Goal: Task Accomplishment & Management: Manage account settings

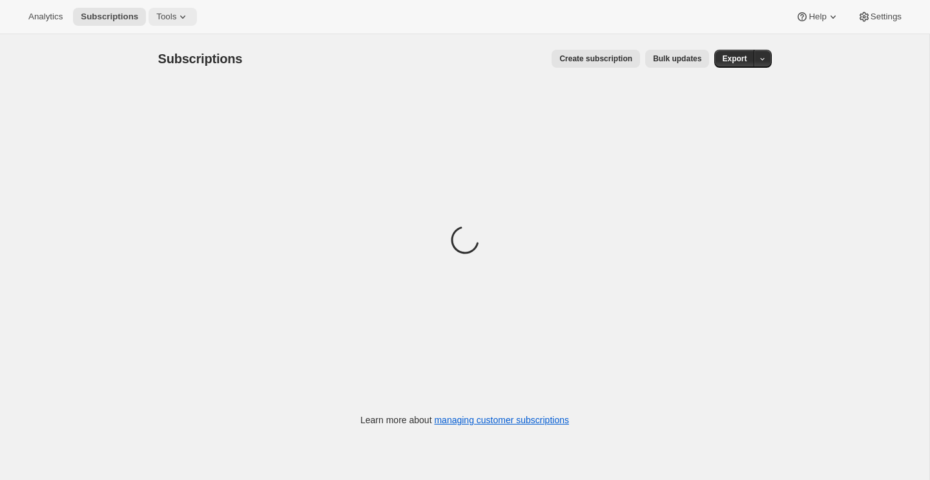
click at [185, 16] on icon at bounding box center [182, 16] width 5 height 3
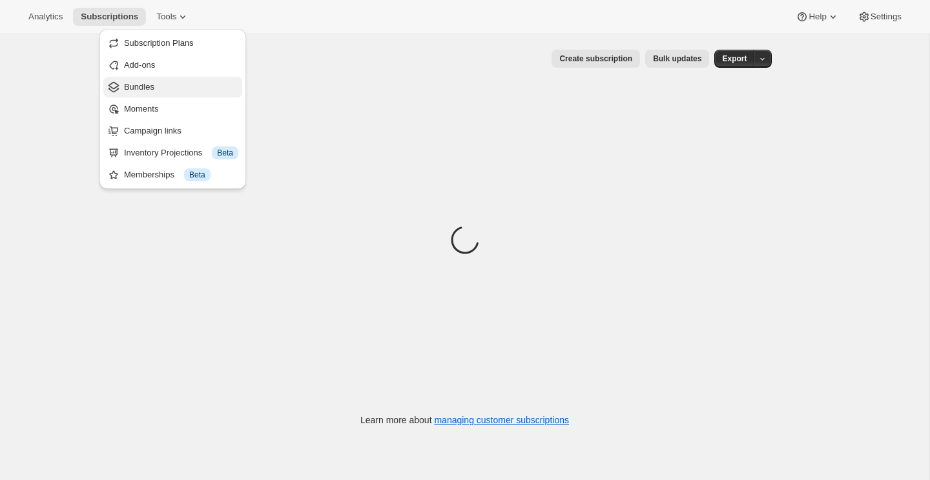
click at [159, 83] on span "Bundles" at bounding box center [181, 87] width 114 height 13
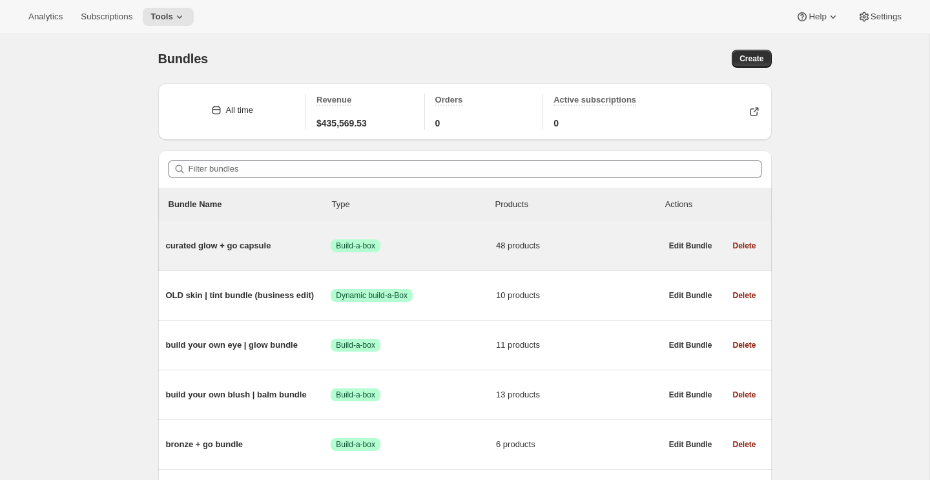
click at [248, 249] on span "curated glow + go capsule" at bounding box center [248, 246] width 165 height 13
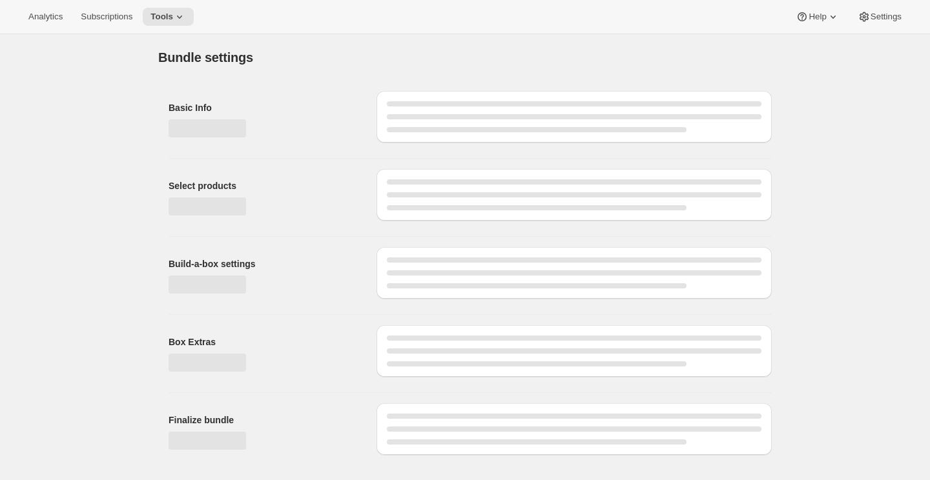
type input "curated glow + go capsule"
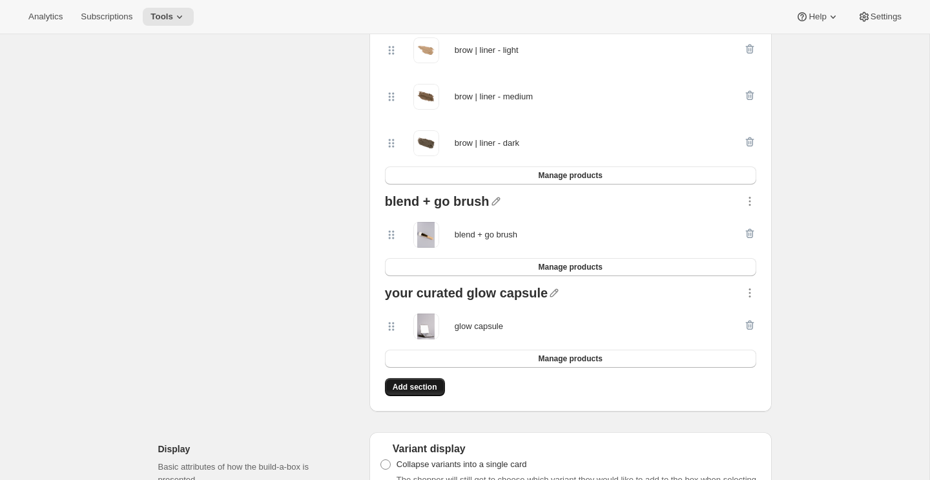
scroll to position [2649, 0]
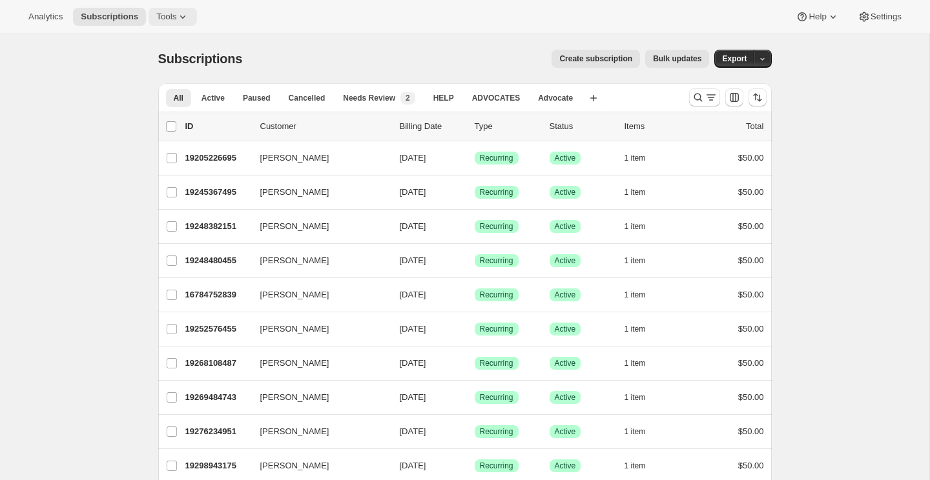
click at [176, 12] on span "Tools" at bounding box center [166, 17] width 20 height 10
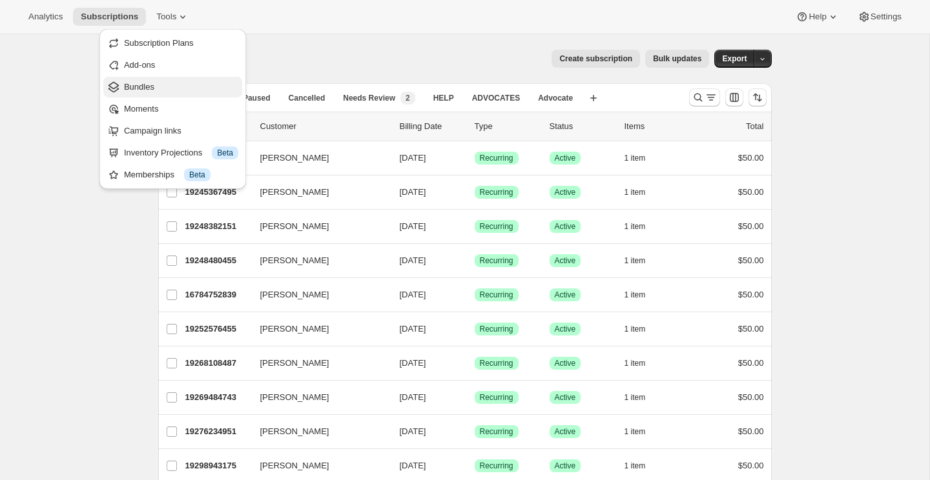
click at [161, 83] on span "Bundles" at bounding box center [181, 87] width 114 height 13
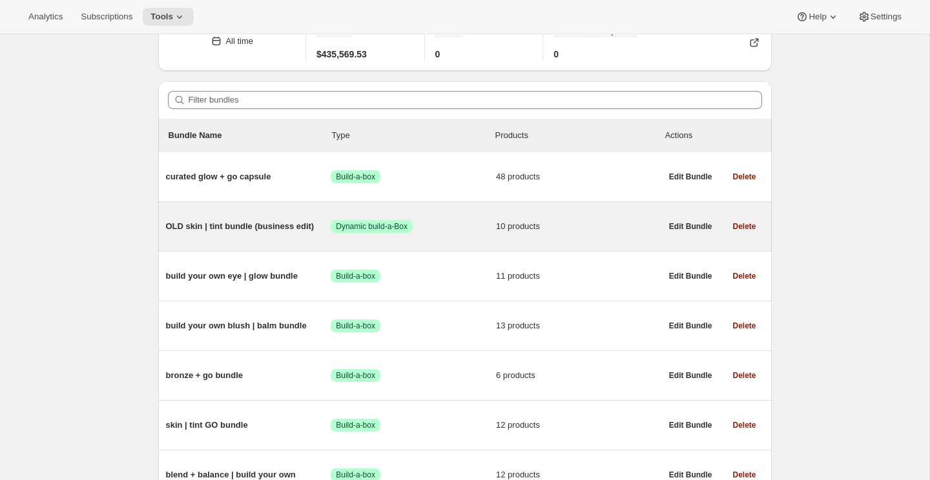
scroll to position [71, 0]
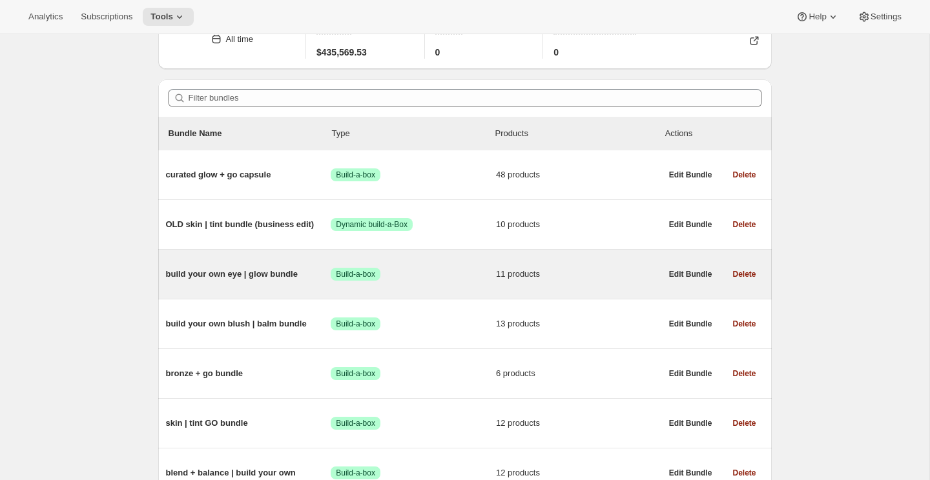
click at [266, 277] on span "build your own eye | glow bundle" at bounding box center [248, 274] width 165 height 13
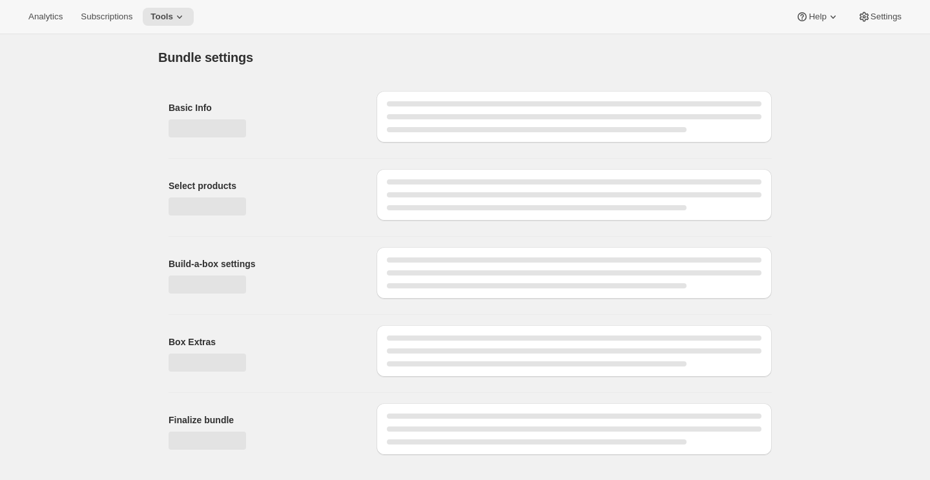
type input "build your own eye | glow bundle"
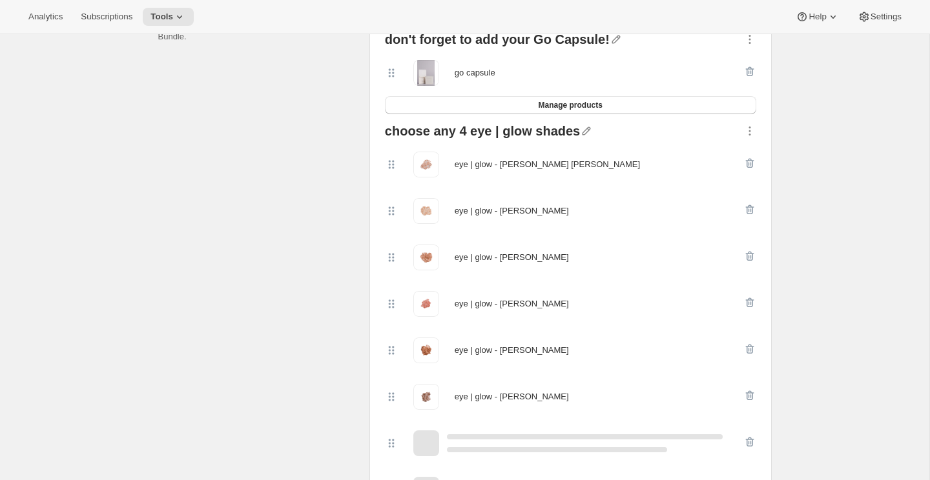
scroll to position [333, 0]
click at [582, 105] on span "Manage products" at bounding box center [570, 104] width 64 height 10
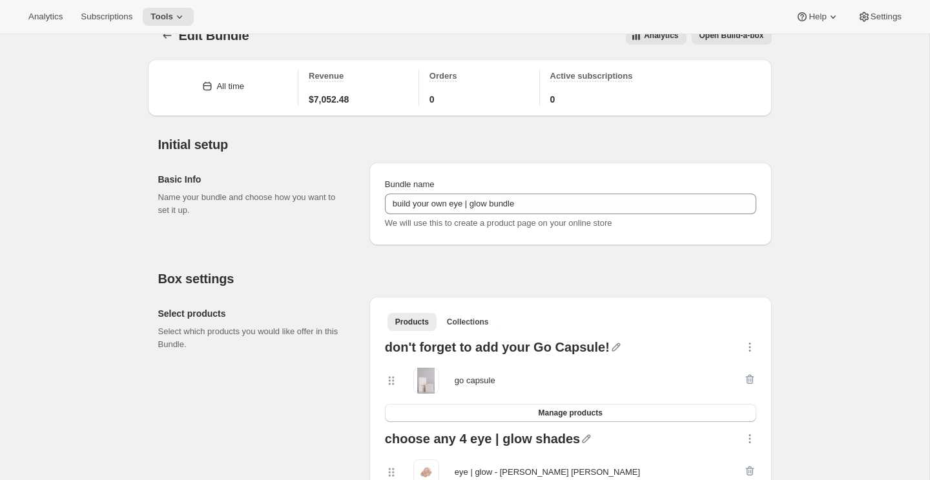
scroll to position [0, 0]
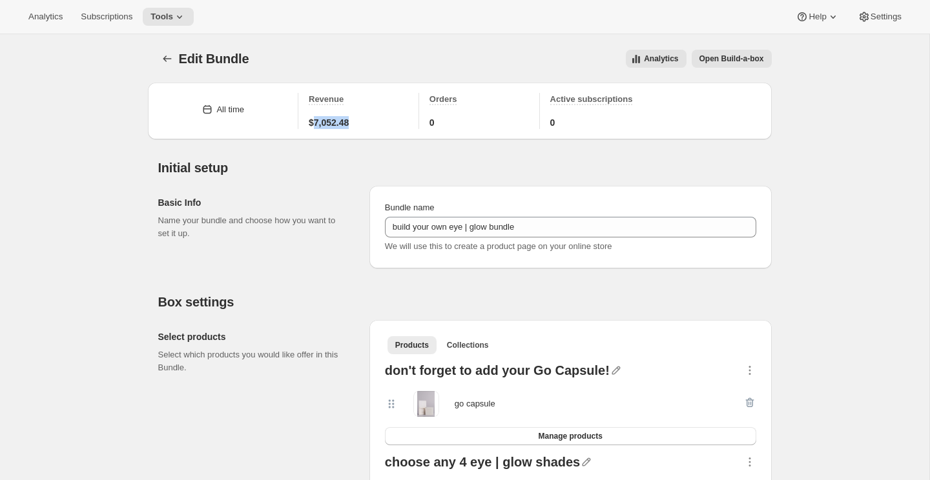
drag, startPoint x: 360, startPoint y: 127, endPoint x: 314, endPoint y: 125, distance: 45.9
click at [314, 125] on div "$7,052.48" at bounding box center [360, 122] width 102 height 13
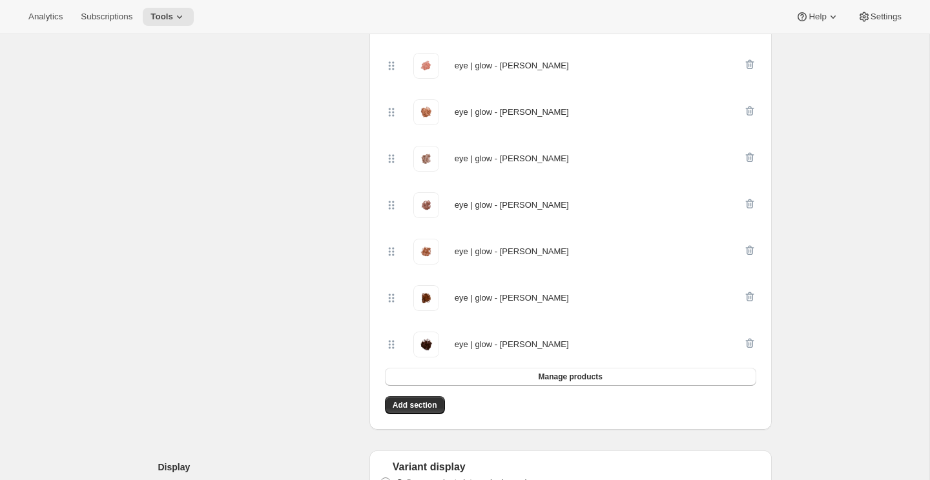
scroll to position [573, 0]
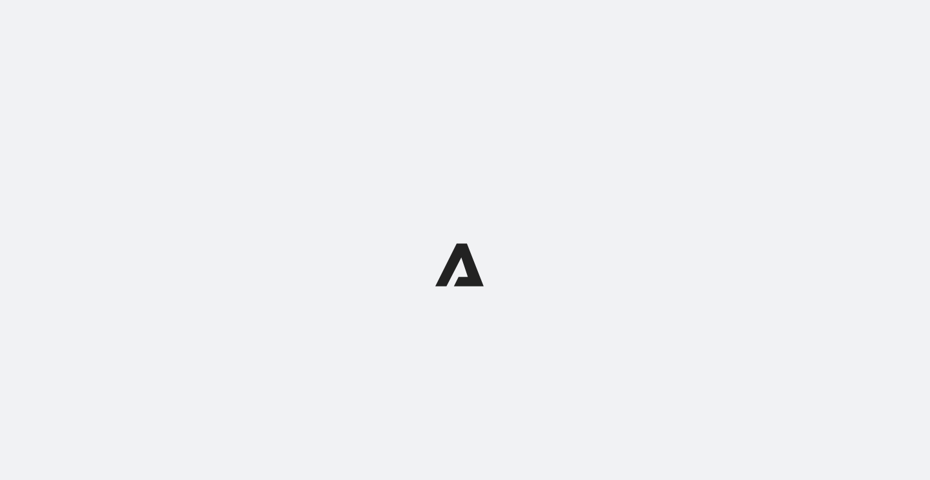
select select "WEEK"
select select "MONTH"
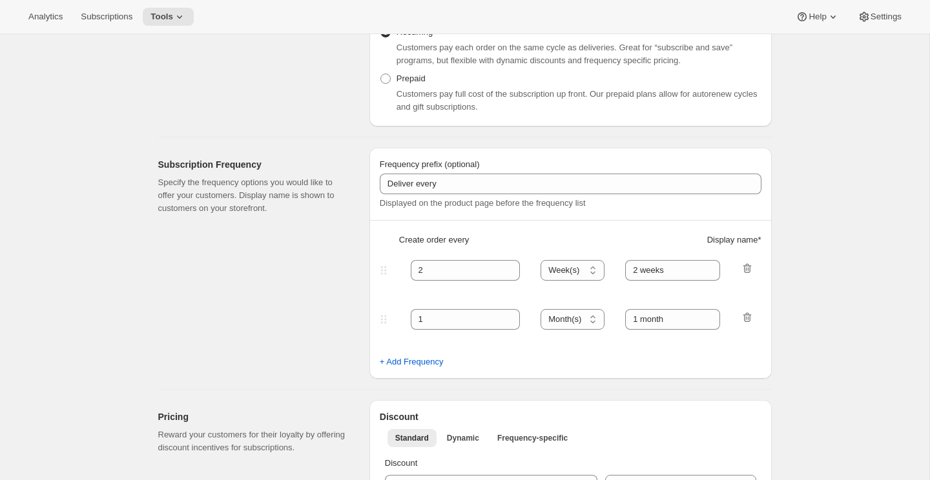
scroll to position [242, 0]
click at [748, 267] on icon "button" at bounding box center [747, 266] width 13 height 13
type input "1"
select select "MONTH"
type input "1 month"
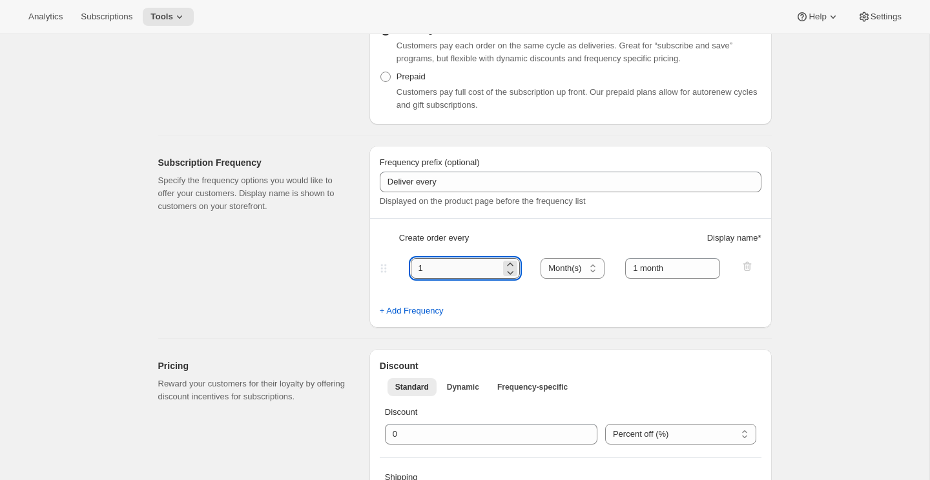
click at [500, 266] on input "1" at bounding box center [456, 268] width 90 height 21
click at [512, 266] on icon at bounding box center [510, 272] width 13 height 13
click at [512, 261] on icon at bounding box center [510, 264] width 13 height 13
type input "2"
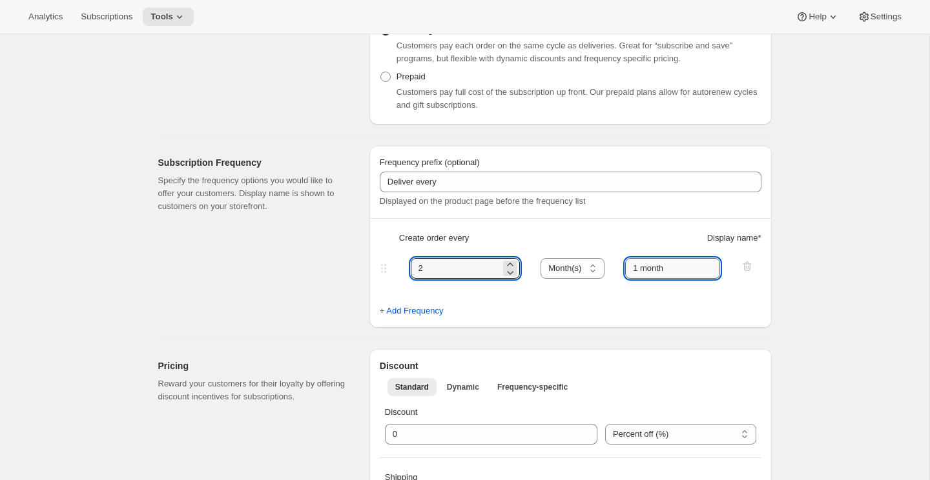
click at [677, 274] on input "1 month" at bounding box center [672, 268] width 95 height 21
click at [640, 267] on input "1 month" at bounding box center [672, 268] width 95 height 21
click at [689, 275] on input "2 month" at bounding box center [672, 268] width 95 height 21
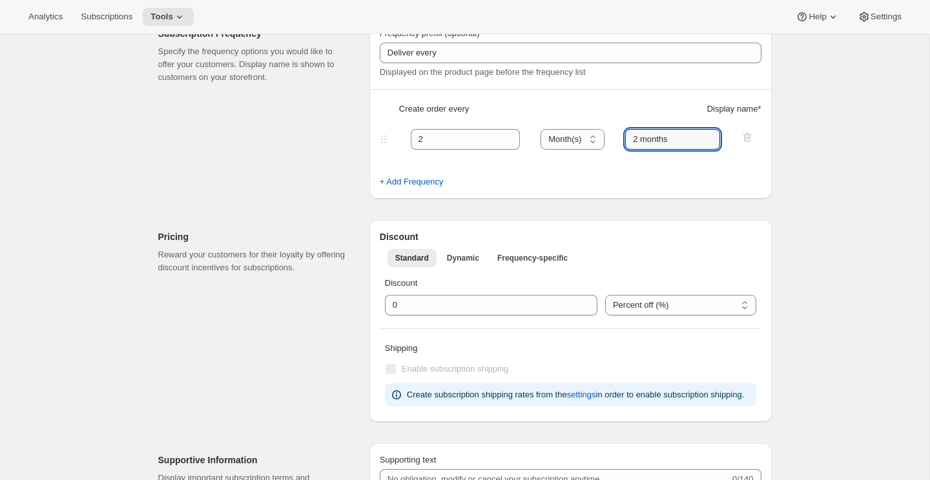
scroll to position [396, 0]
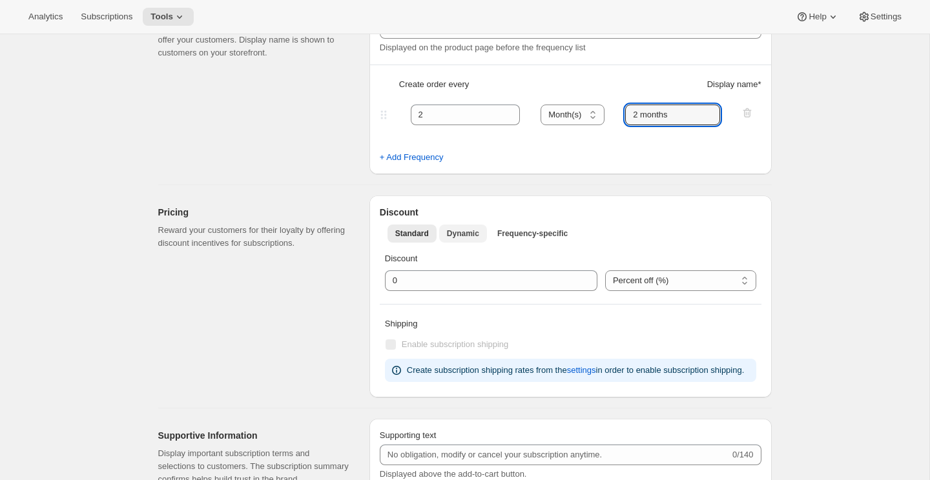
type input "2 months"
click at [470, 236] on span "Dynamic" at bounding box center [463, 234] width 32 height 10
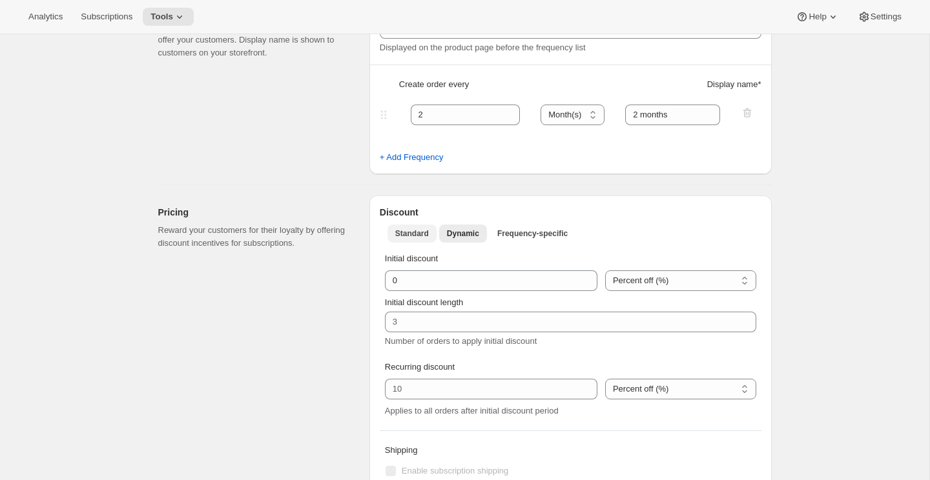
click at [409, 238] on button "Standard" at bounding box center [411, 234] width 49 height 18
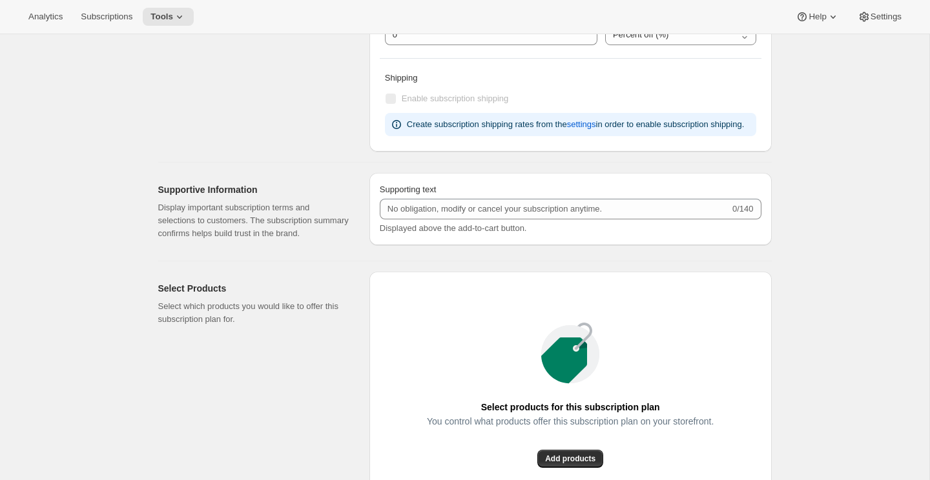
scroll to position [642, 0]
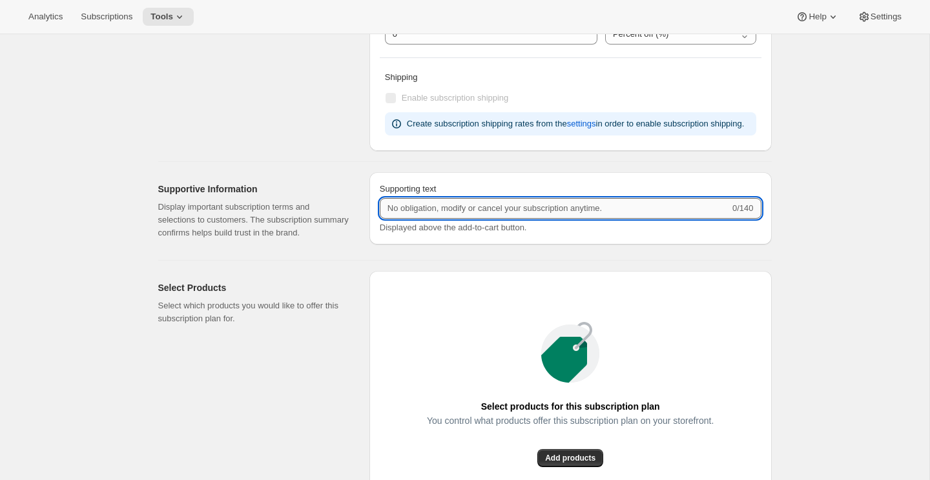
click at [597, 219] on input "Supporting text" at bounding box center [555, 208] width 350 height 21
drag, startPoint x: 624, startPoint y: 220, endPoint x: 377, endPoint y: 221, distance: 247.3
click at [377, 221] on div "Supporting text 0/140 Displayed above the add-to-cart button." at bounding box center [570, 208] width 402 height 72
click at [393, 290] on div "Select Products Select which products you would like to offer this subscription…" at bounding box center [460, 405] width 624 height 289
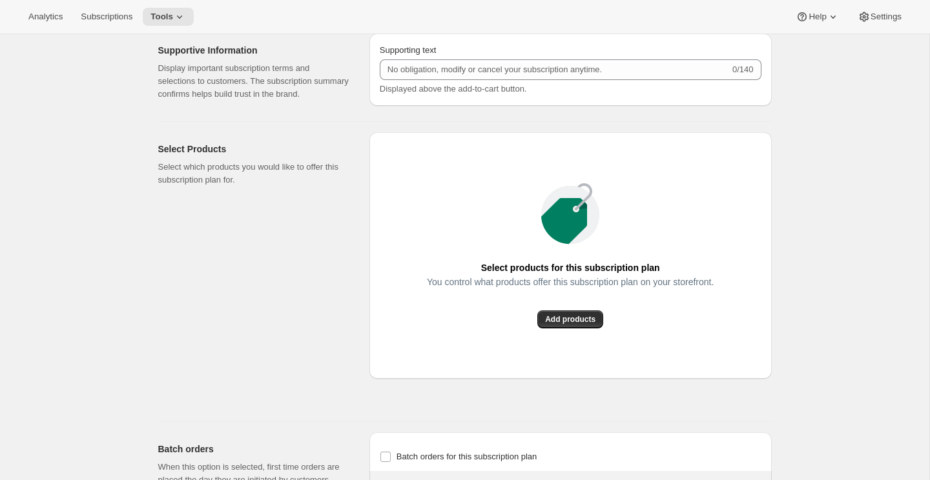
scroll to position [806, 0]
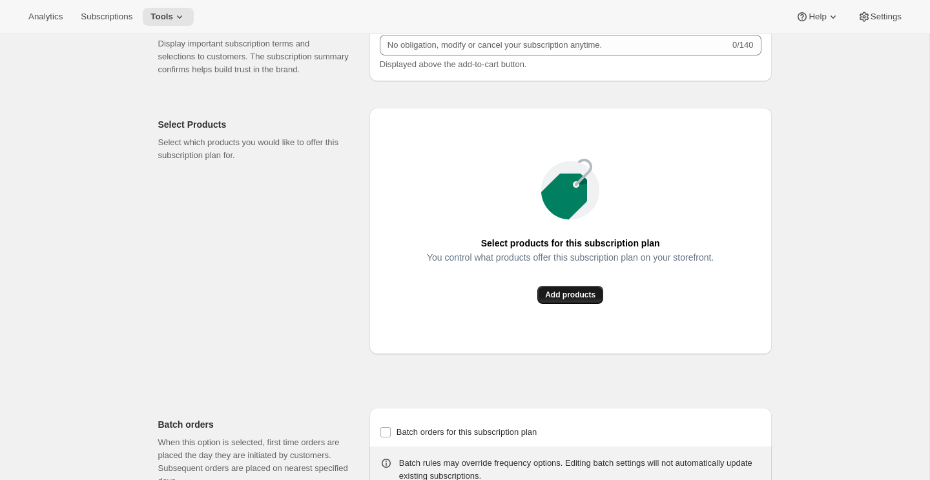
click at [580, 304] on button "Add products" at bounding box center [570, 295] width 66 height 18
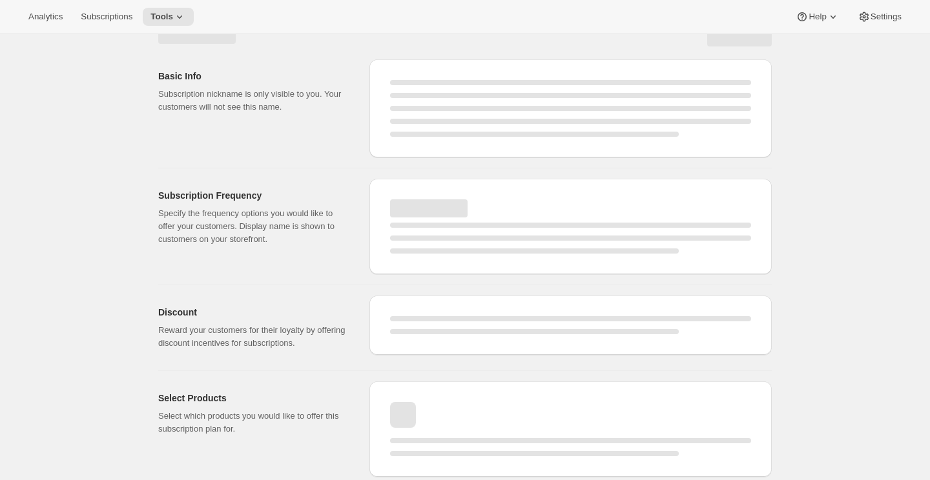
select select "WEEK"
select select "MONTH"
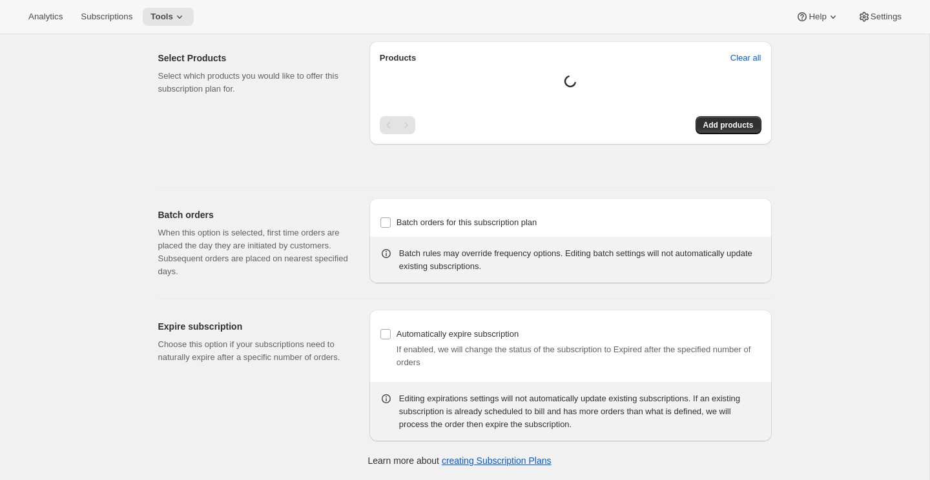
select select "MONTH"
type input "2 months"
